Goal: Information Seeking & Learning: Learn about a topic

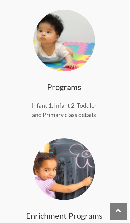
scroll to position [120, 1]
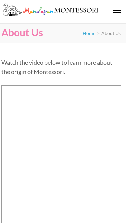
scroll to position [0, 4]
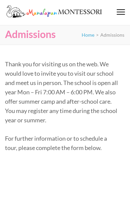
click at [122, 12] on span at bounding box center [121, 12] width 8 height 1
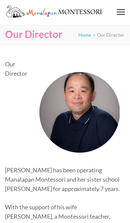
click at [124, 12] on span at bounding box center [121, 12] width 8 height 1
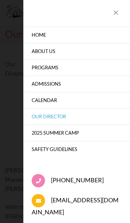
click at [15, 172] on div at bounding box center [65, 111] width 130 height 223
